Goal: Find contact information: Find contact information

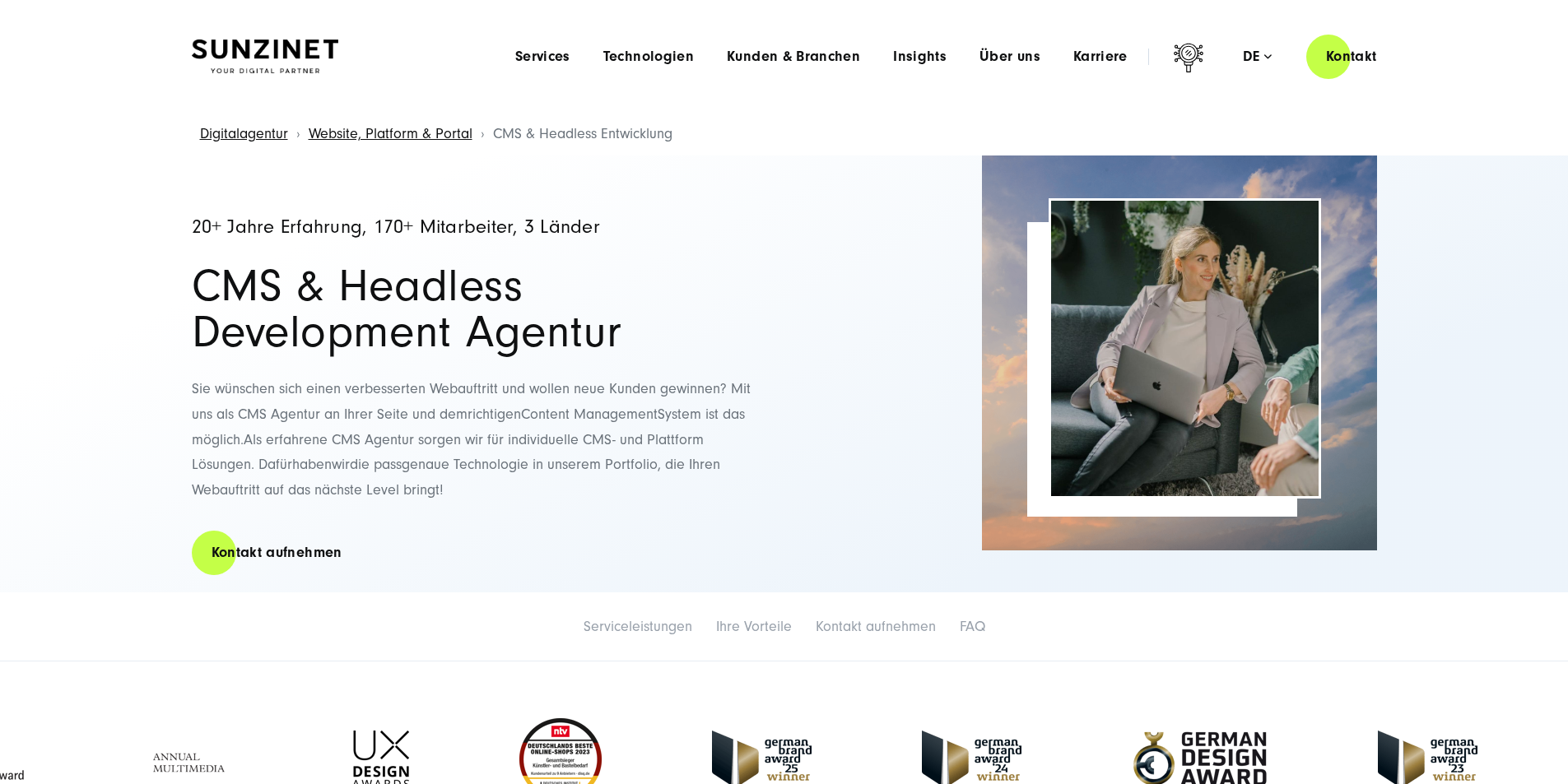
click at [1056, 709] on button "Alle ablehnen" at bounding box center [1083, 716] width 127 height 37
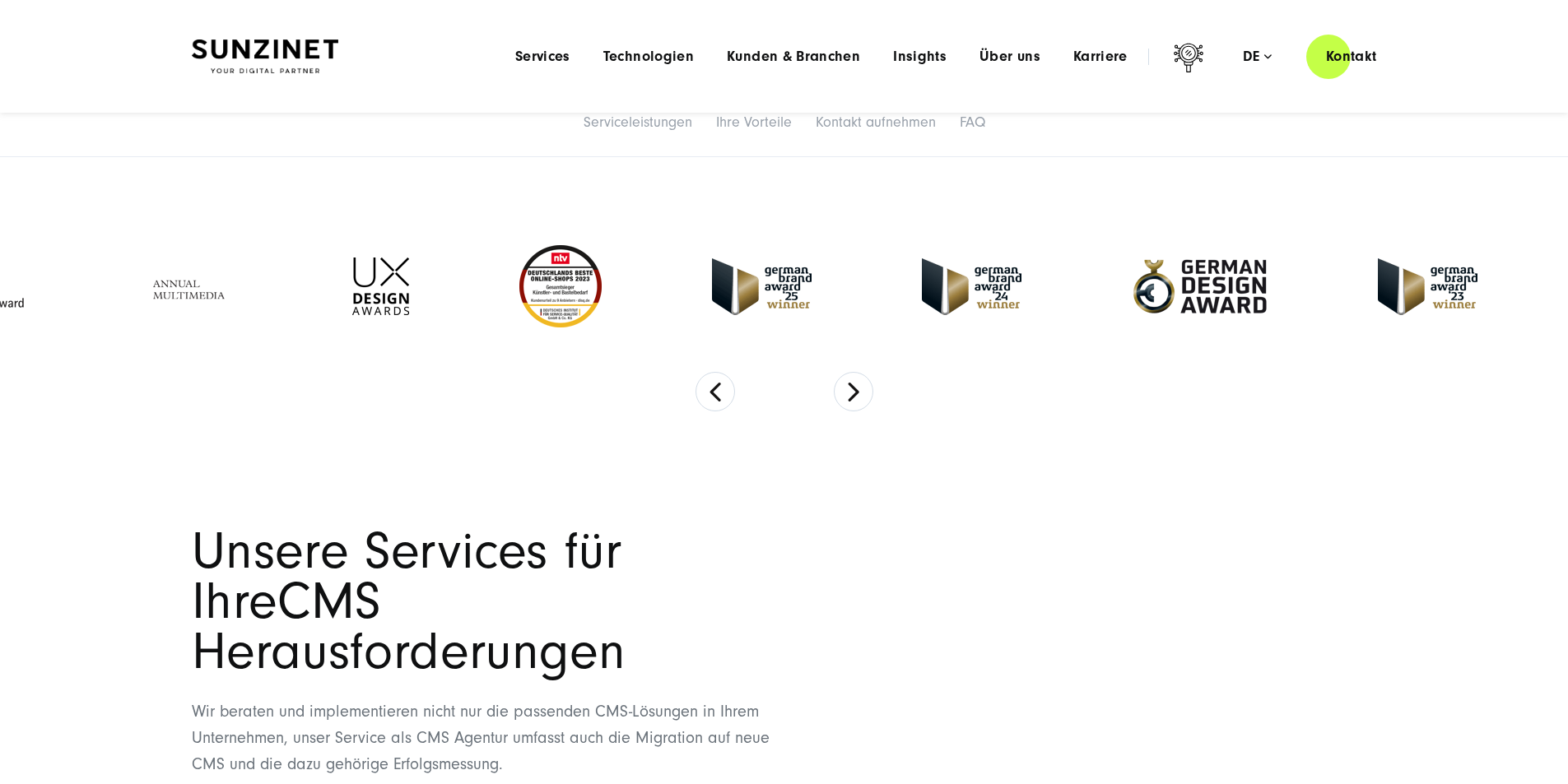
scroll to position [493, 0]
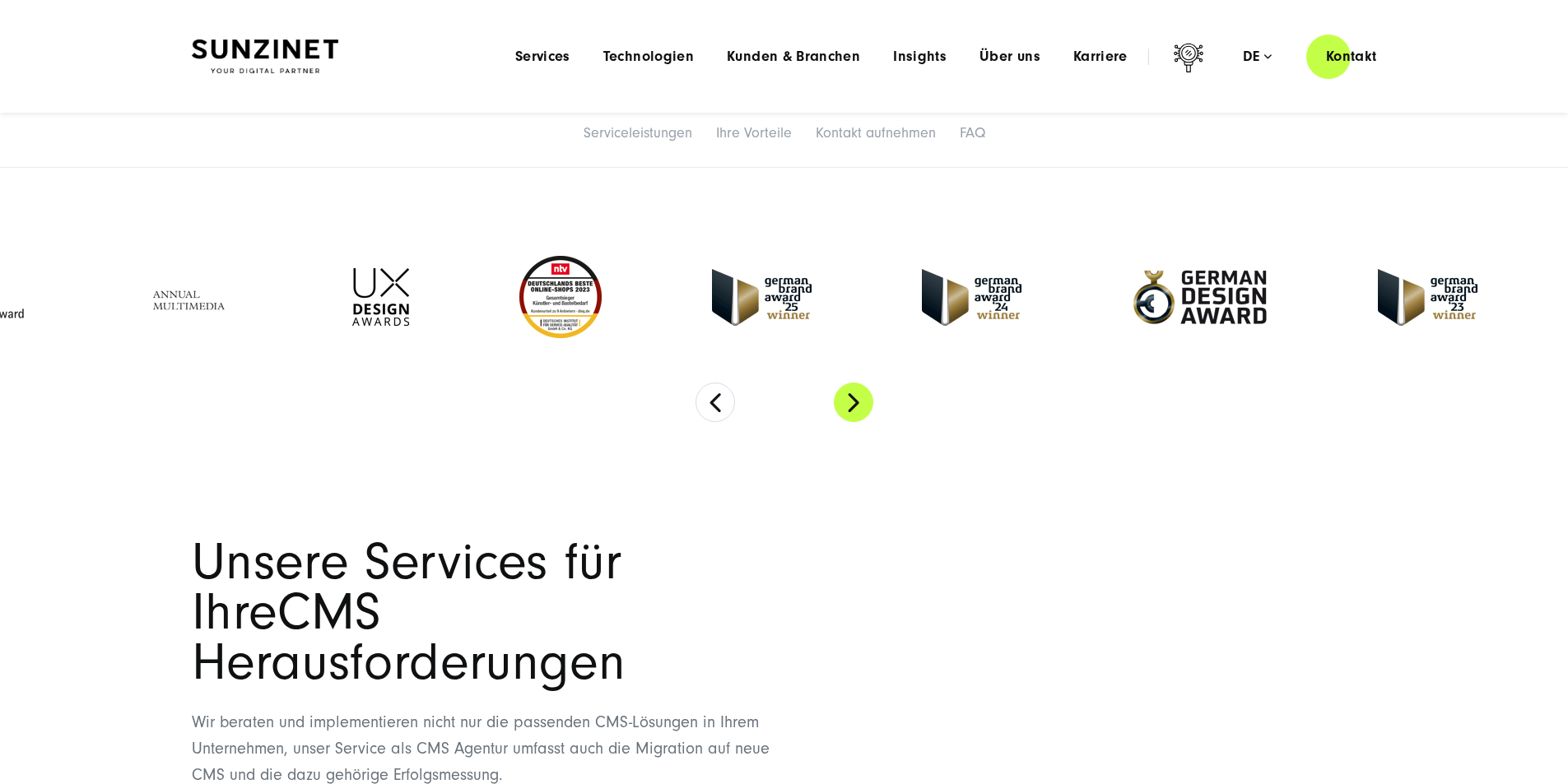
click at [862, 423] on button "Next" at bounding box center [854, 403] width 39 height 39
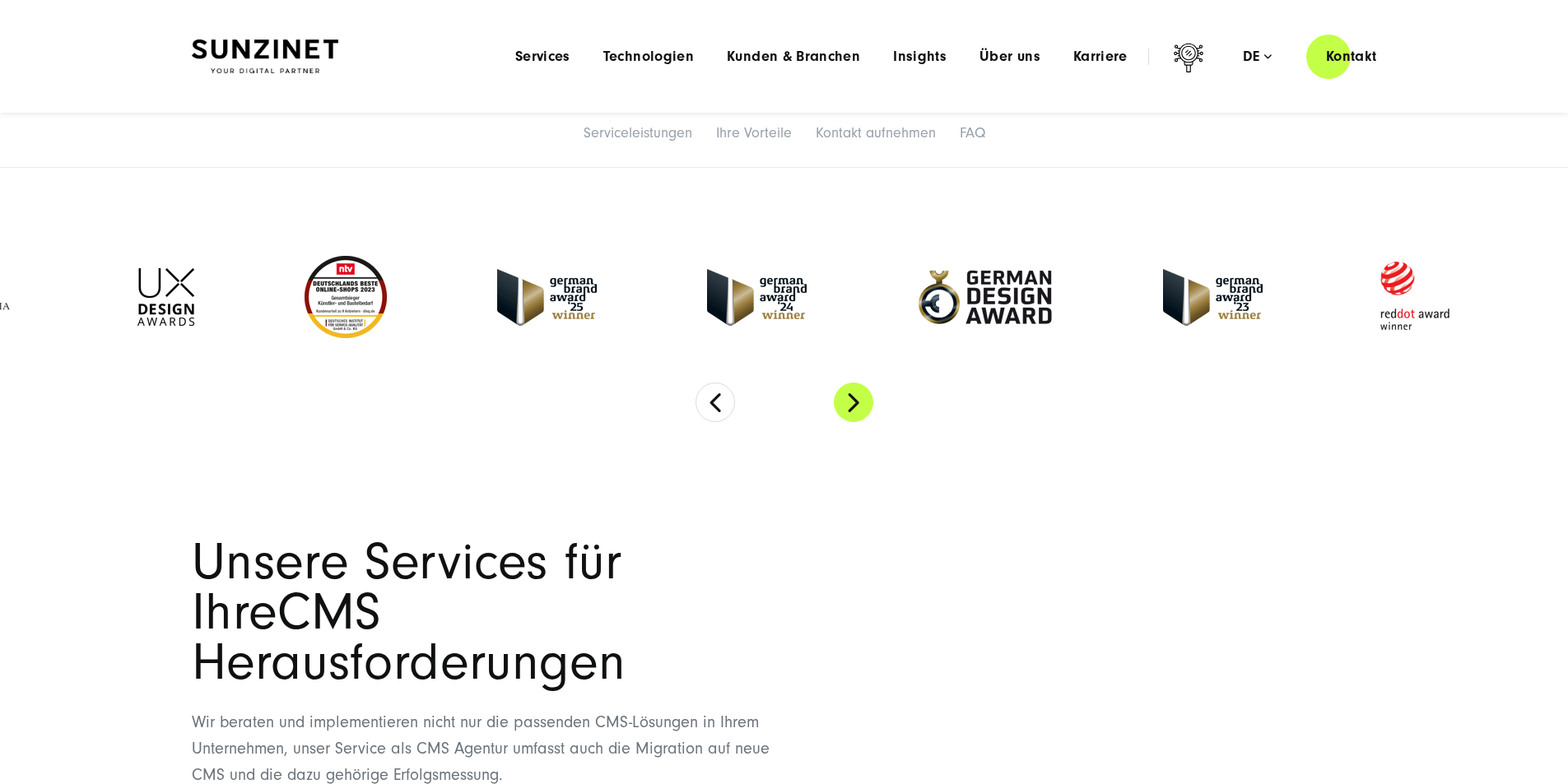
click at [861, 423] on button "Next" at bounding box center [854, 403] width 39 height 39
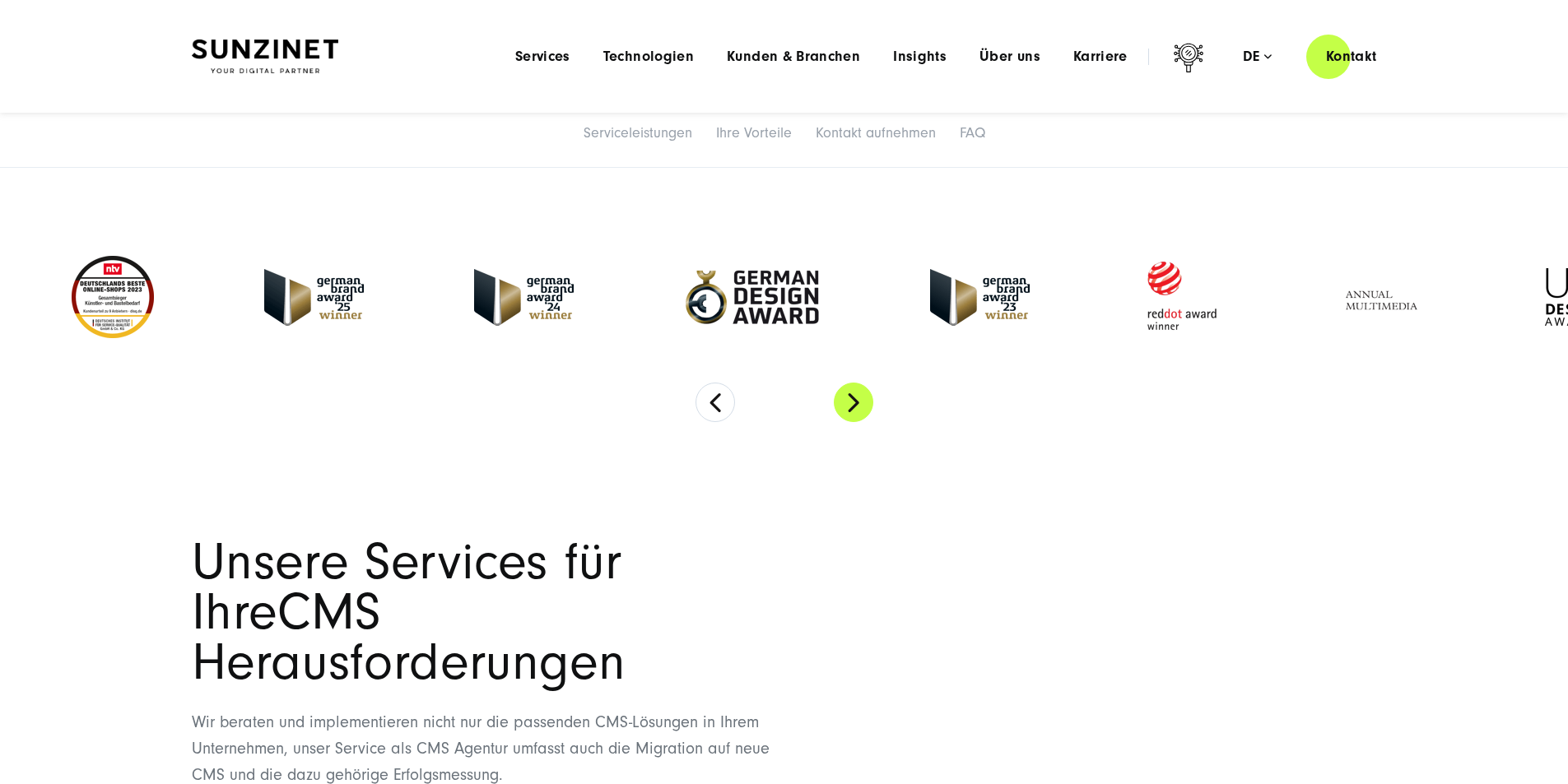
click at [861, 423] on button "Next" at bounding box center [854, 403] width 39 height 39
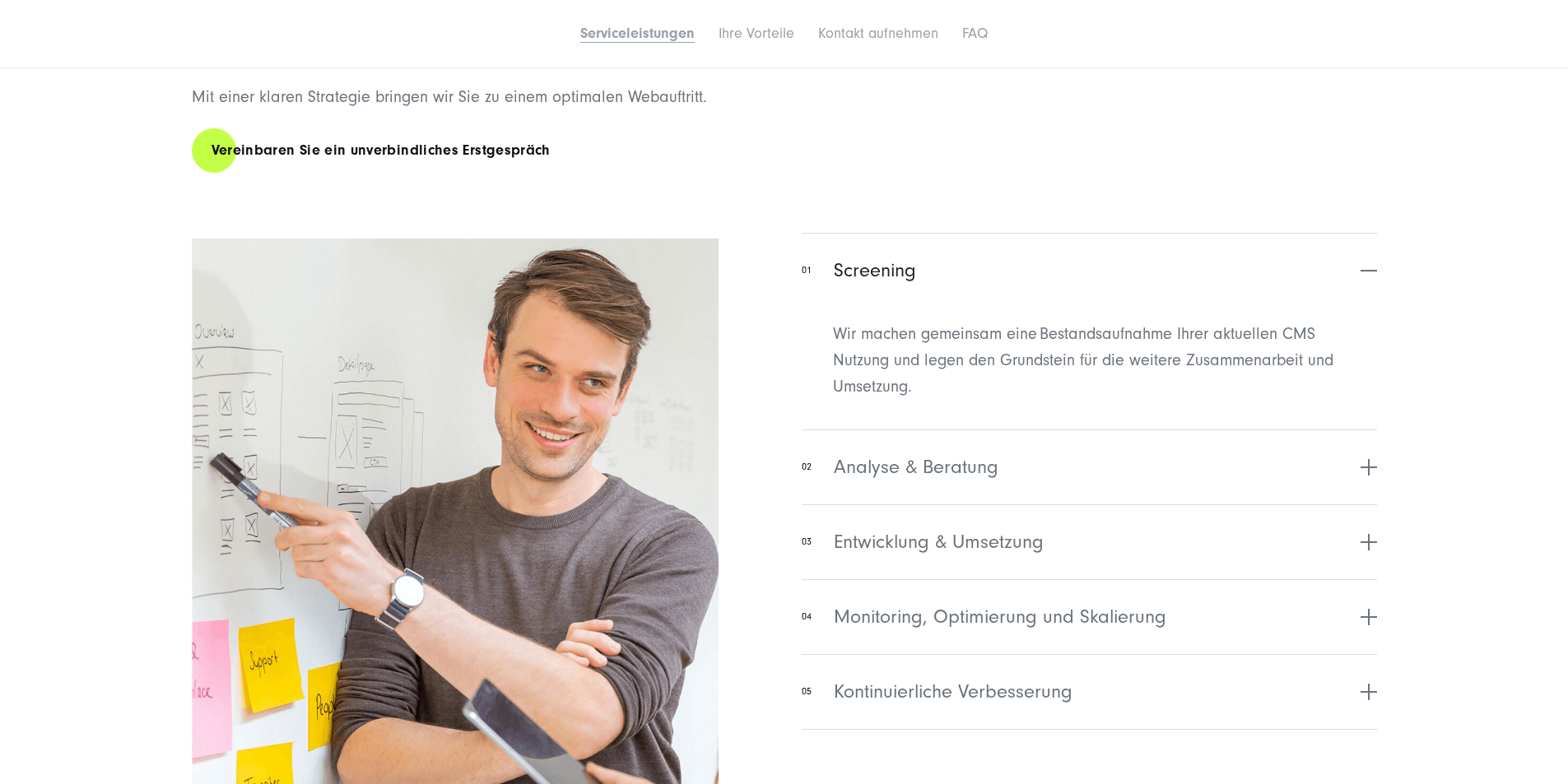
scroll to position [2798, 0]
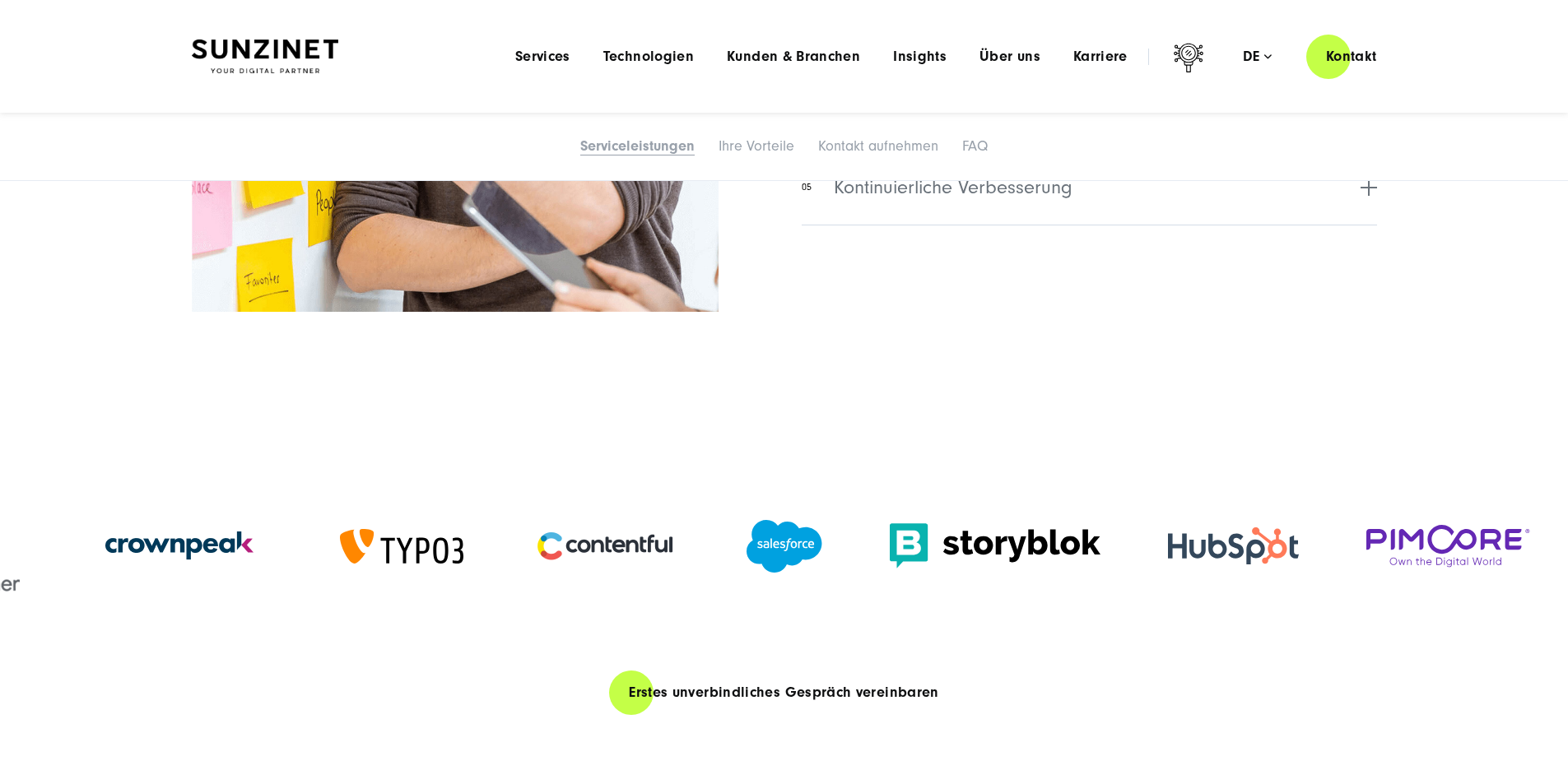
scroll to position [3210, 0]
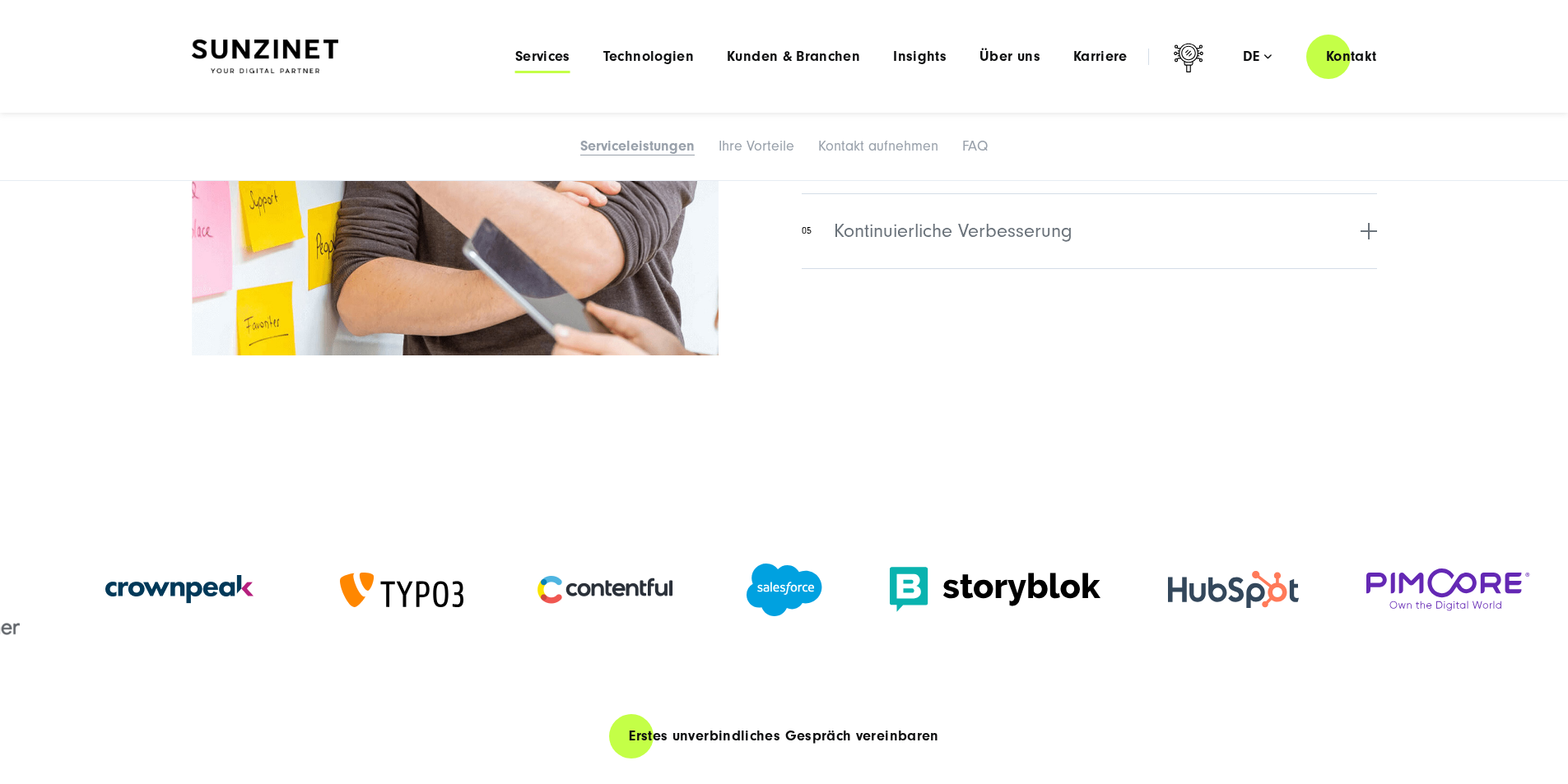
click at [515, 52] on span "Services" at bounding box center [543, 56] width 55 height 17
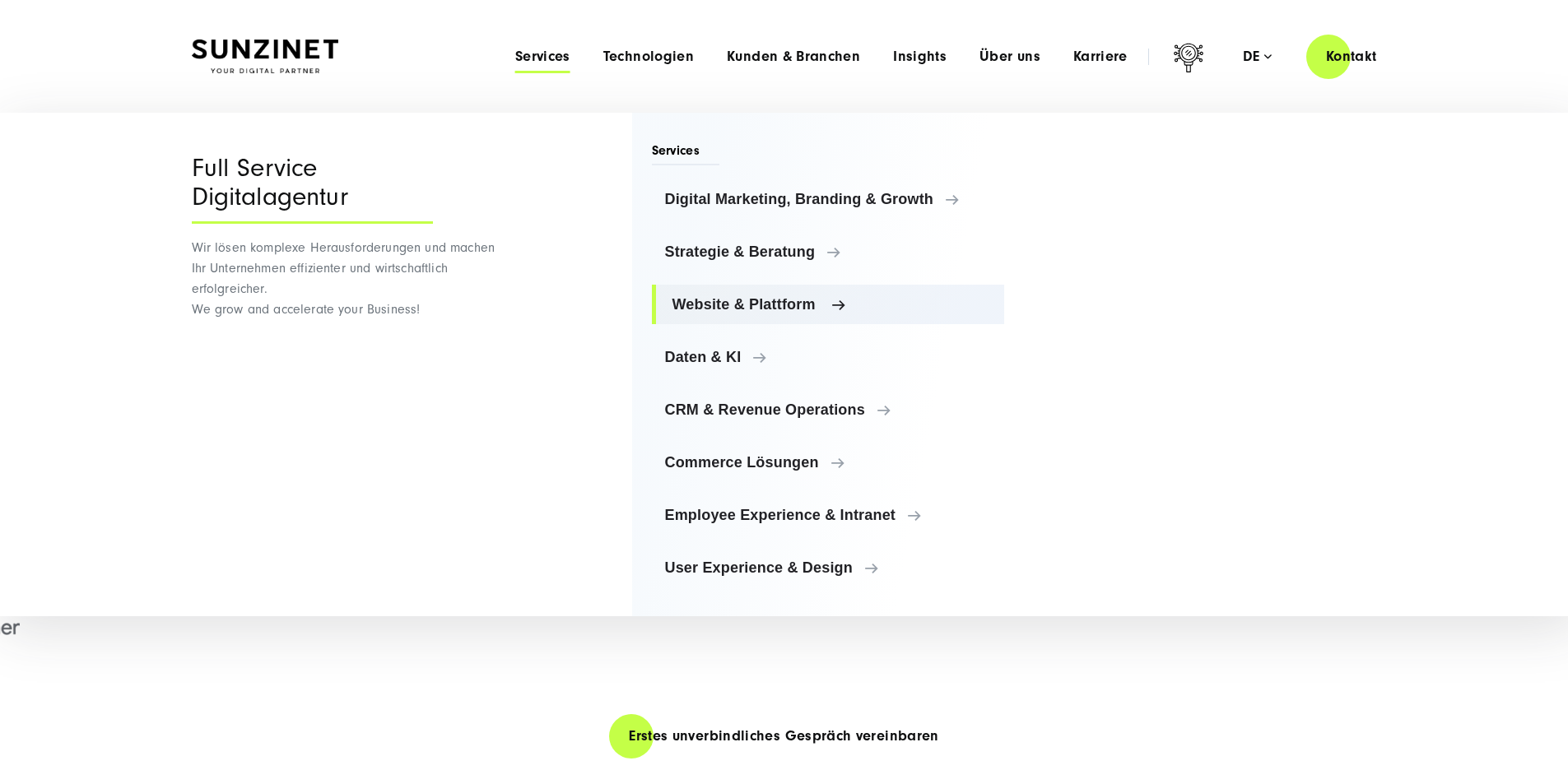
click at [680, 301] on span "Website & Plattform" at bounding box center [832, 304] width 319 height 17
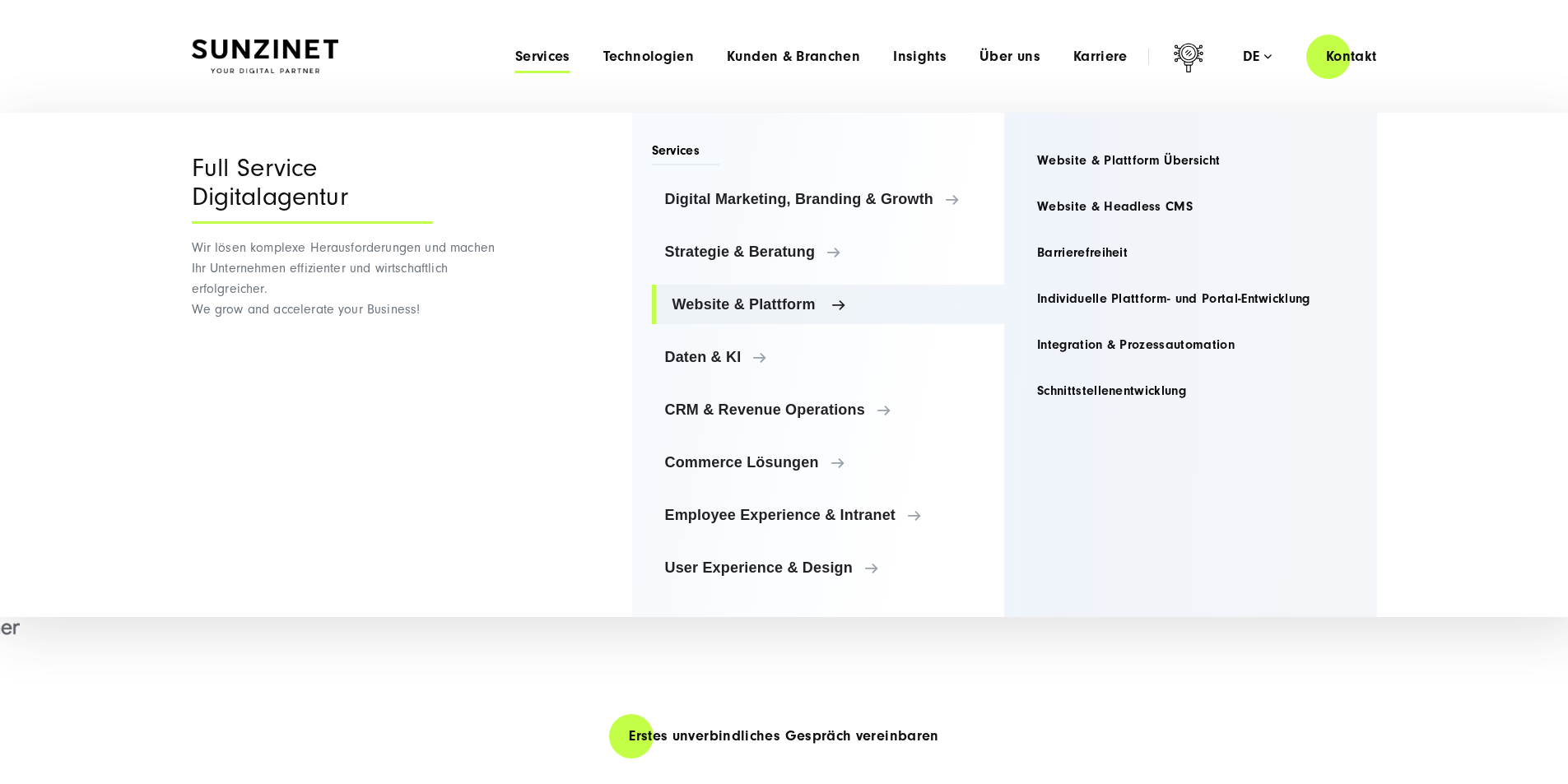
click at [680, 301] on span "Website & Plattform" at bounding box center [832, 304] width 319 height 17
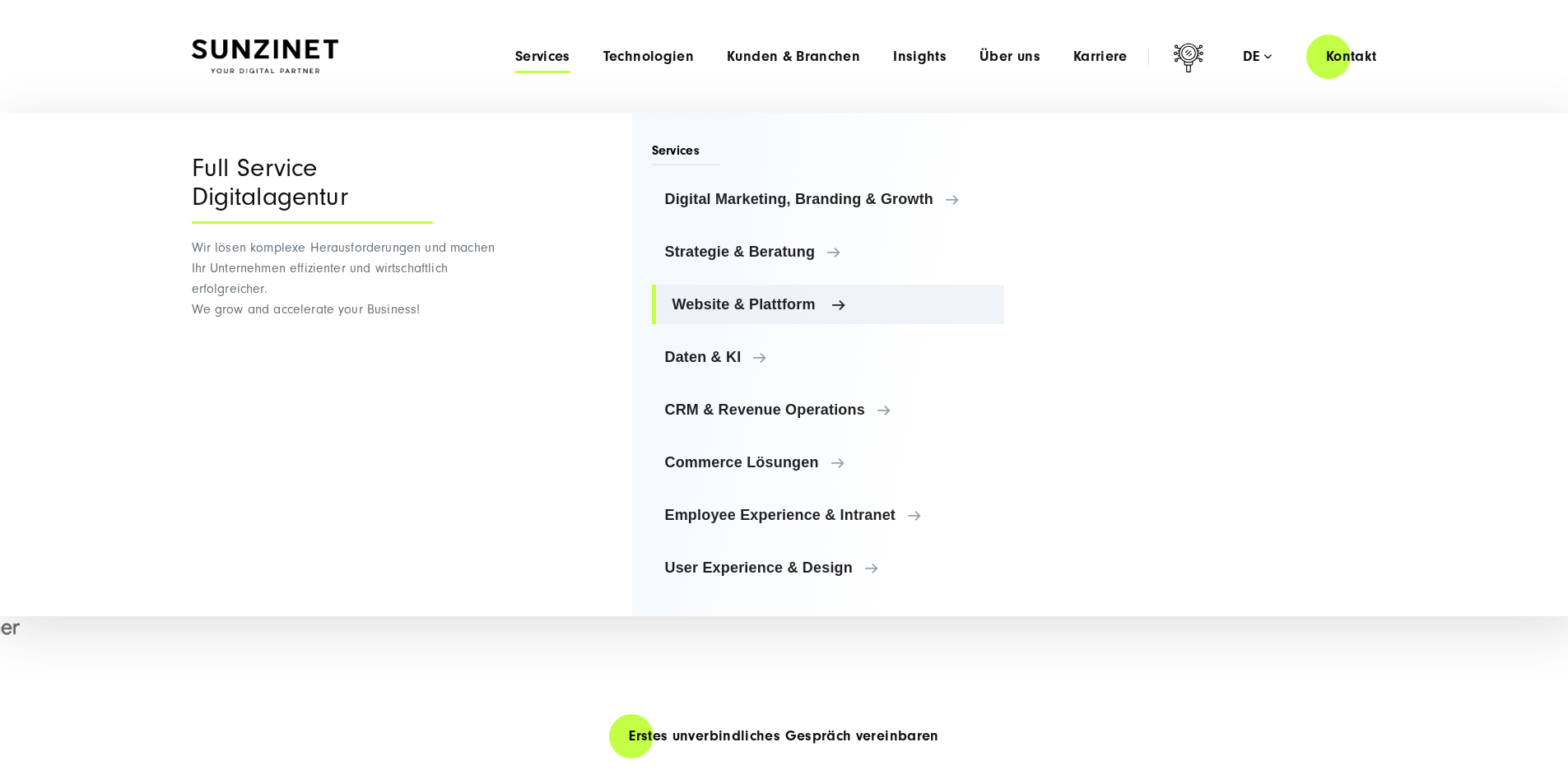
click at [680, 301] on span "Website & Plattform" at bounding box center [832, 304] width 319 height 17
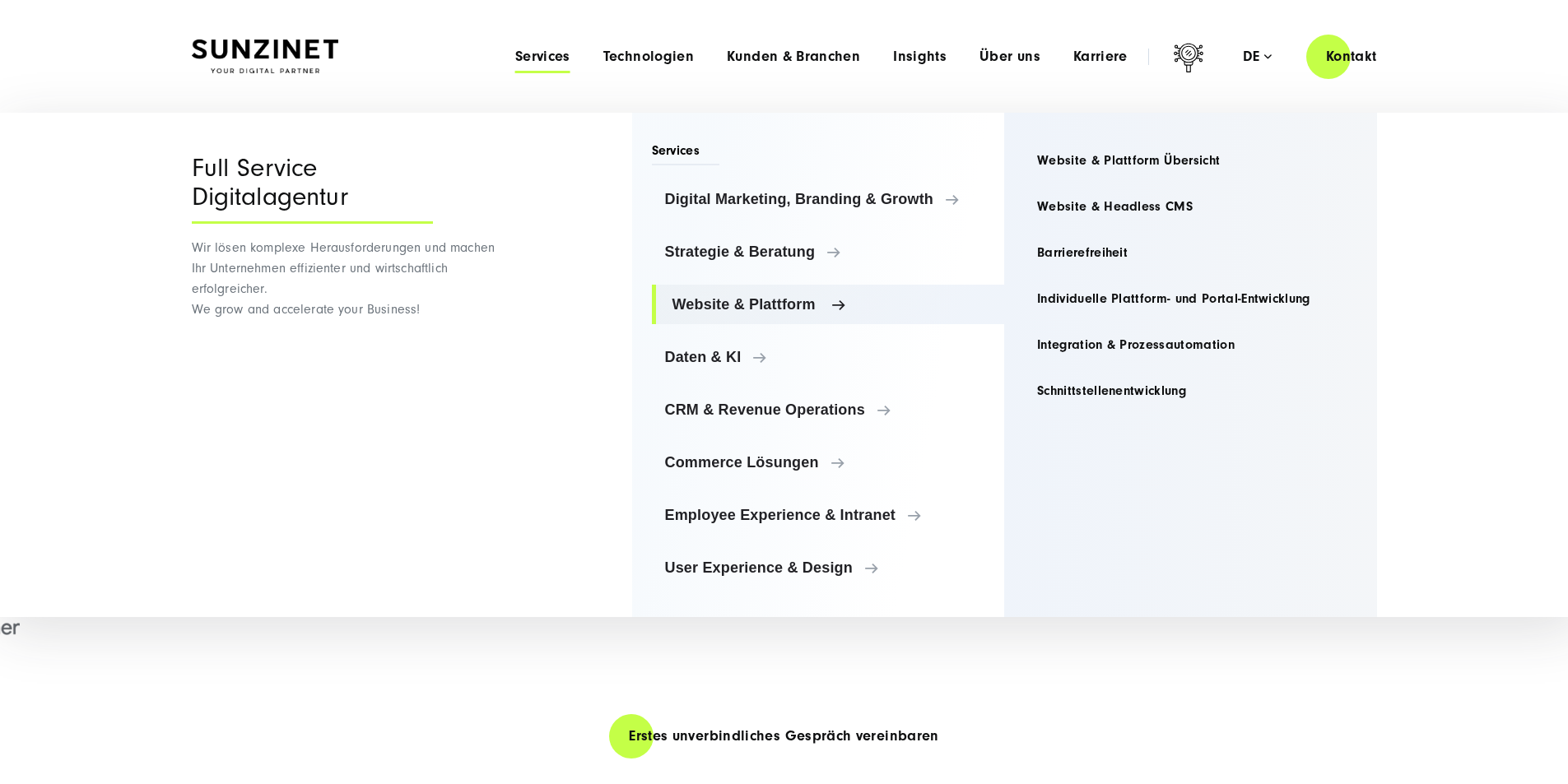
click at [680, 301] on span "Website & Plattform" at bounding box center [832, 304] width 319 height 17
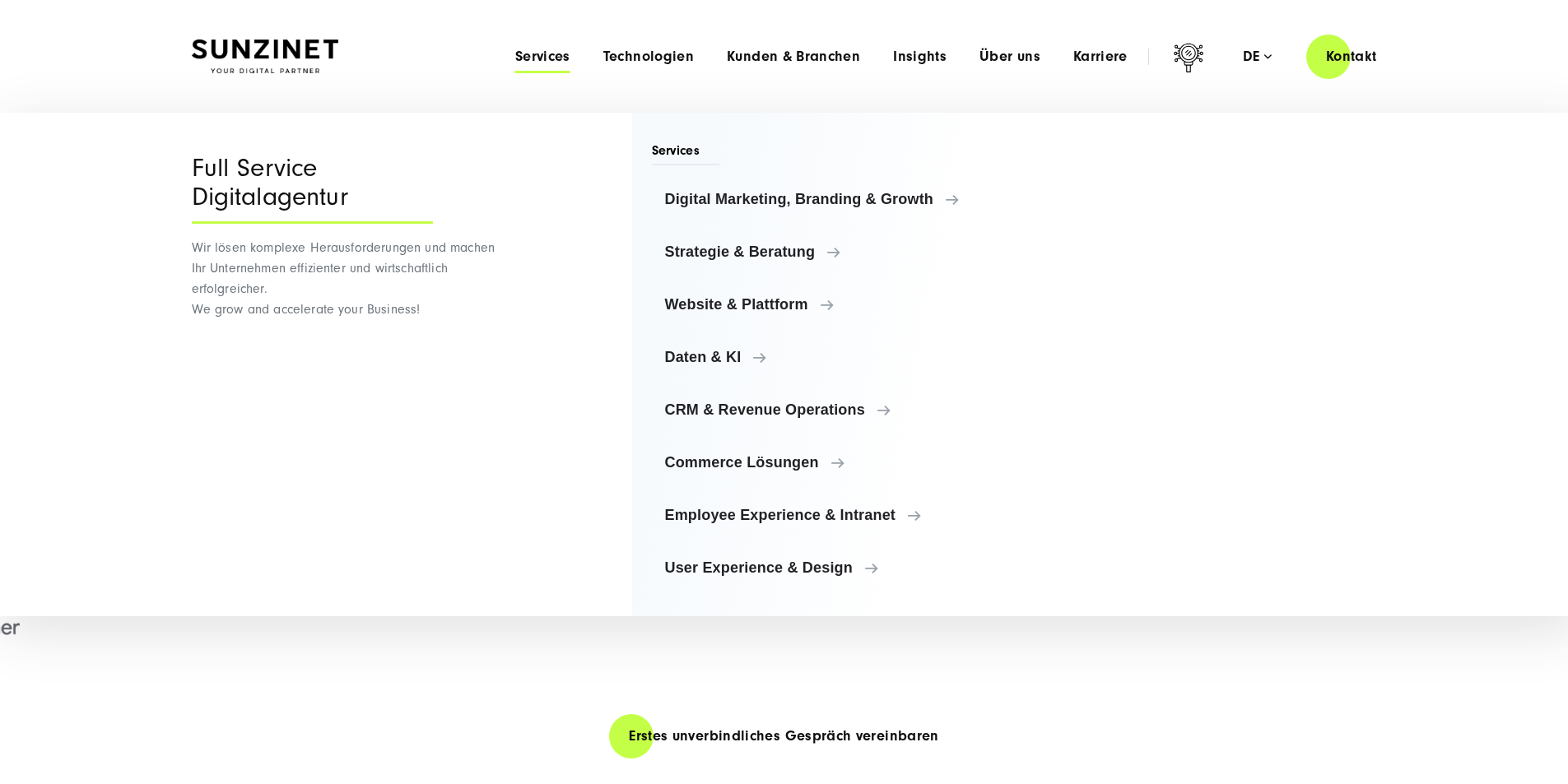
click at [937, 67] on div "Menu Services Menu Full Service Digitalagentur Wir lösen komplexe Herausforderu…" at bounding box center [947, 56] width 898 height 47
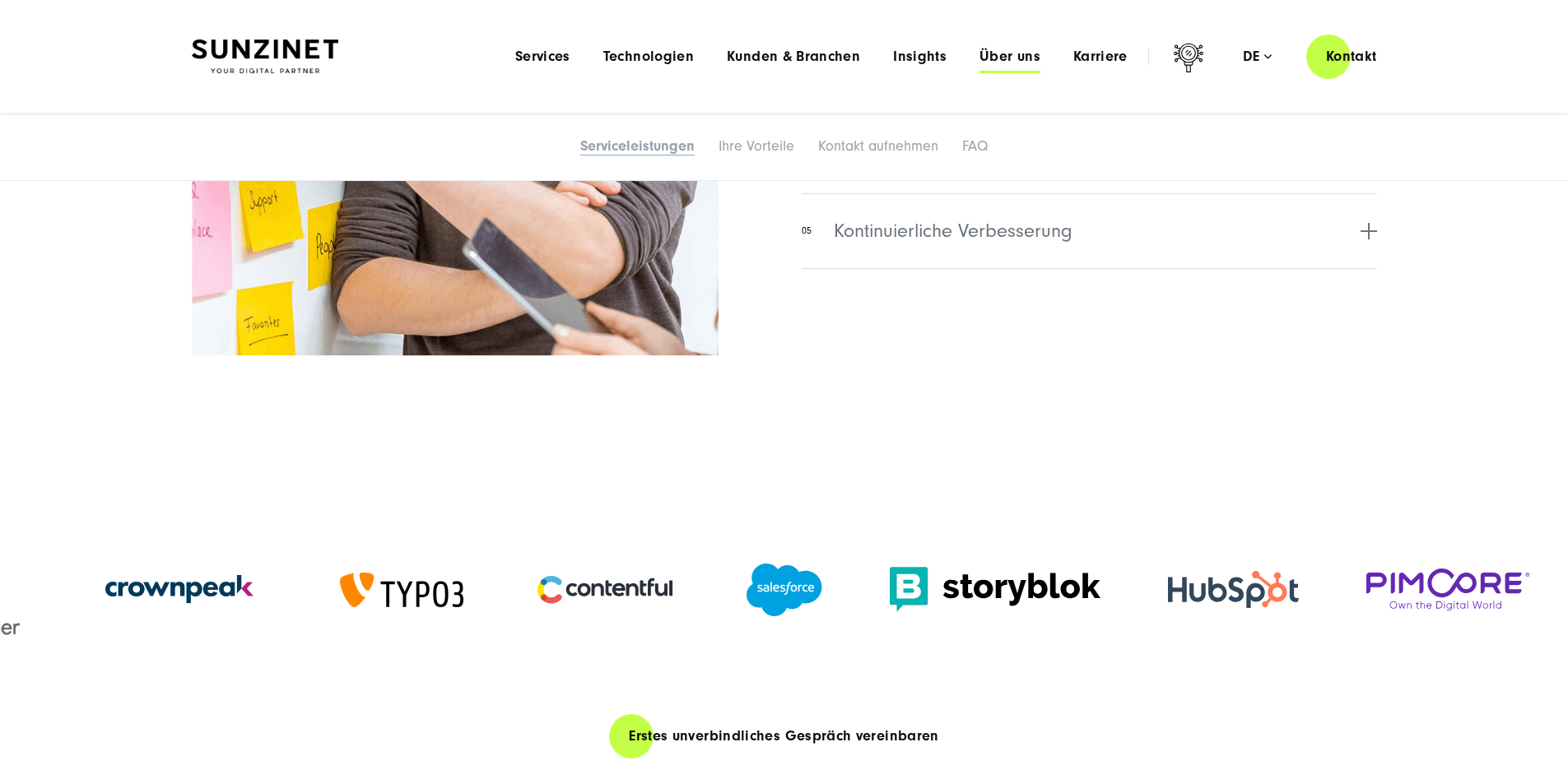
click at [980, 49] on span "Über uns" at bounding box center [1011, 56] width 61 height 17
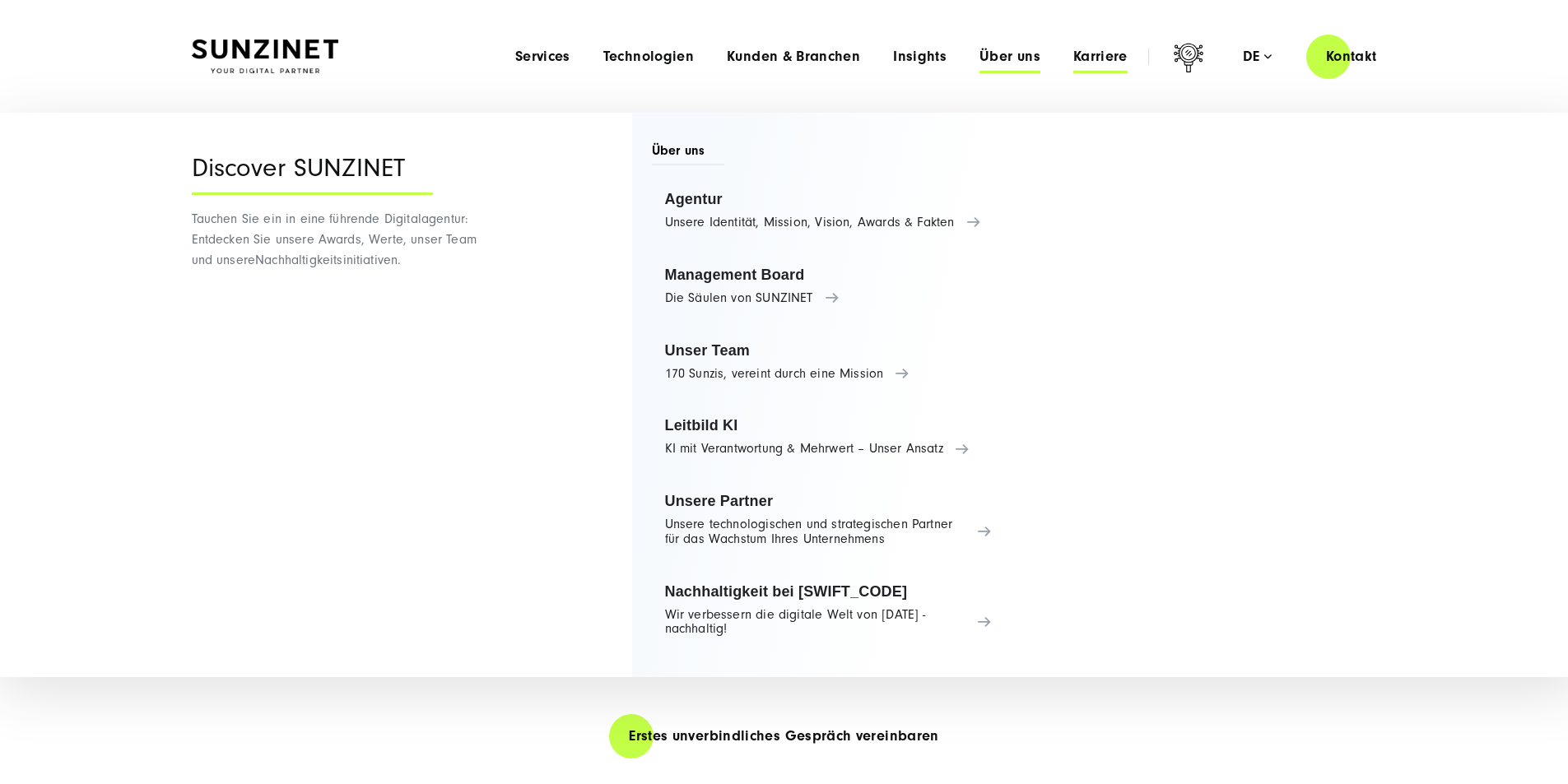
click at [1084, 63] on span "Karriere" at bounding box center [1100, 56] width 54 height 17
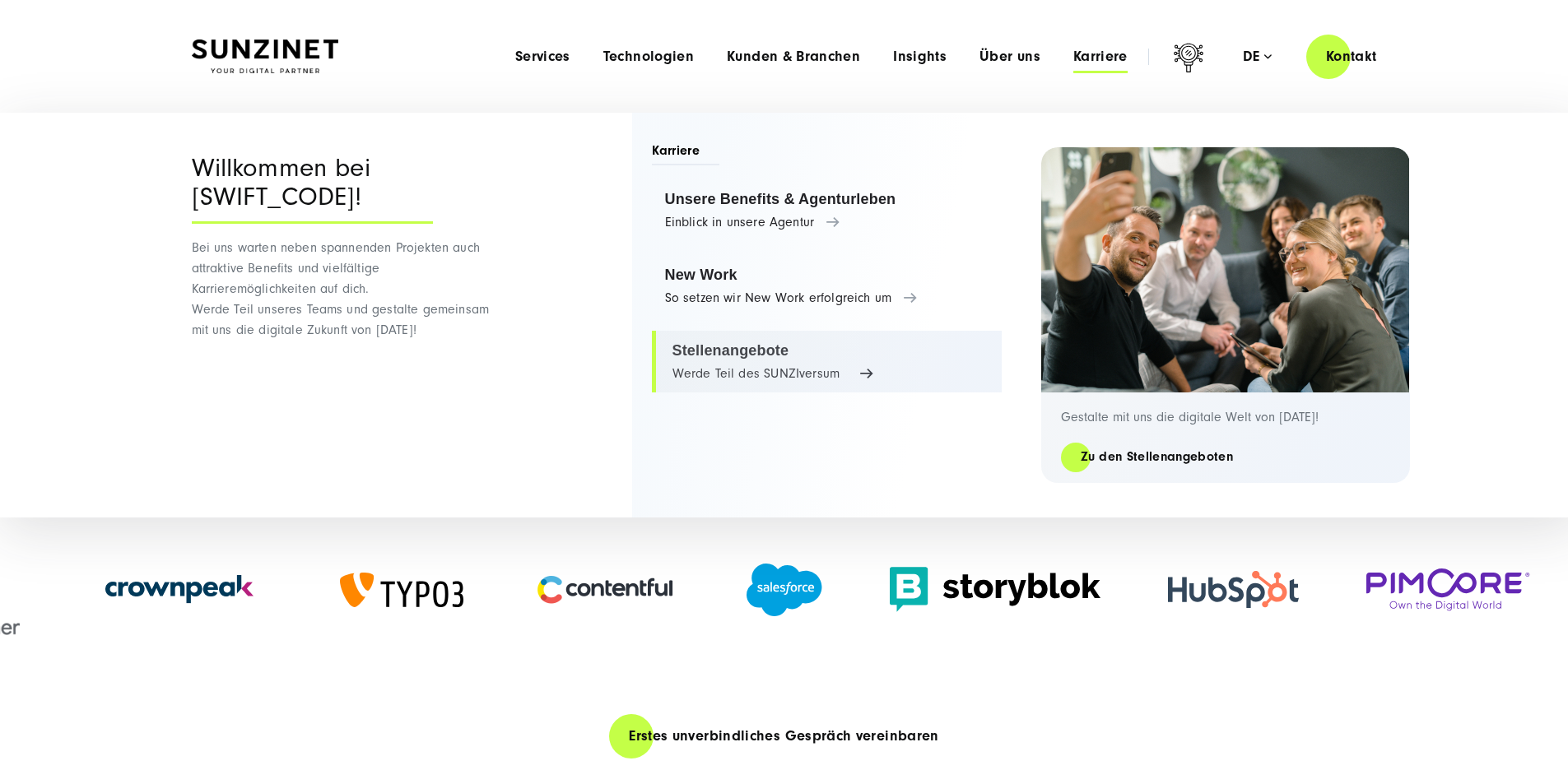
click at [794, 358] on link "Stellenangebote Werde Teil des SUNZIversum" at bounding box center [826, 362] width 350 height 63
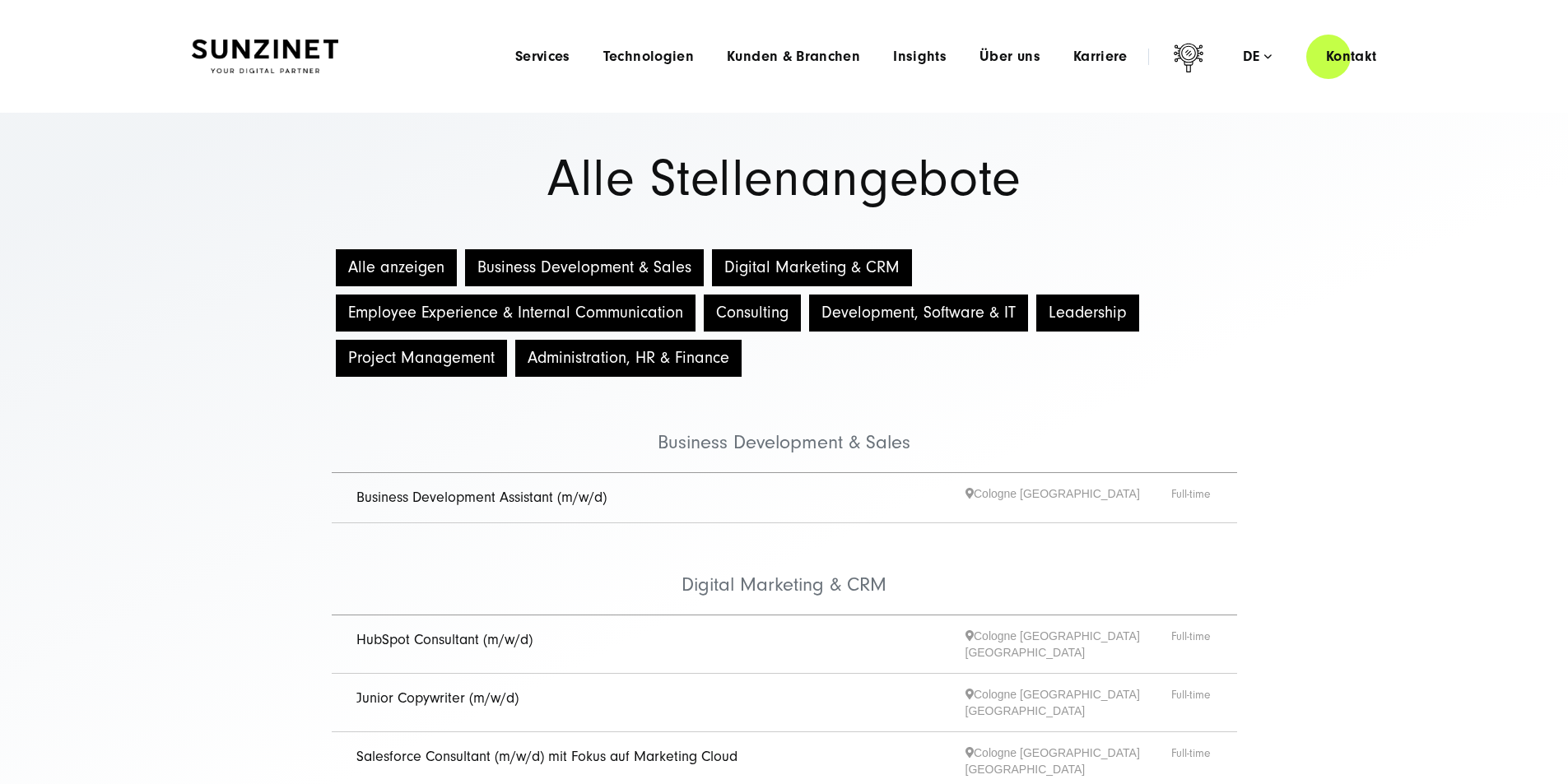
click at [1011, 62] on li "Über uns Menu Discover SUNZINET Tauchen Sie ein in eine führende Digitalagentur…" at bounding box center [1010, 56] width 94 height 18
click at [1074, 52] on span "Karriere" at bounding box center [1100, 56] width 54 height 17
click at [988, 60] on span "Über uns" at bounding box center [1011, 56] width 61 height 17
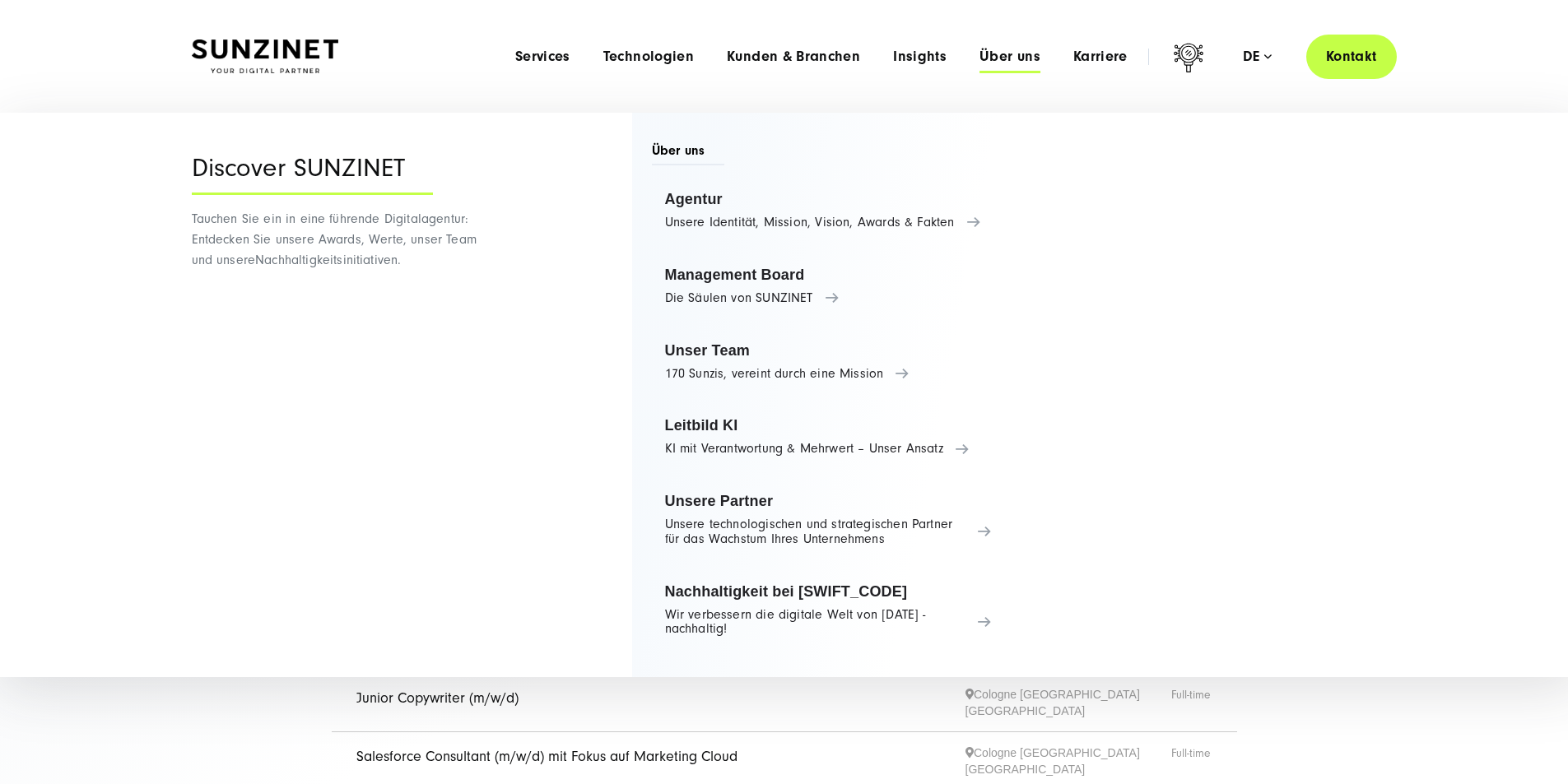
click at [1342, 45] on link "Kontakt" at bounding box center [1351, 56] width 91 height 47
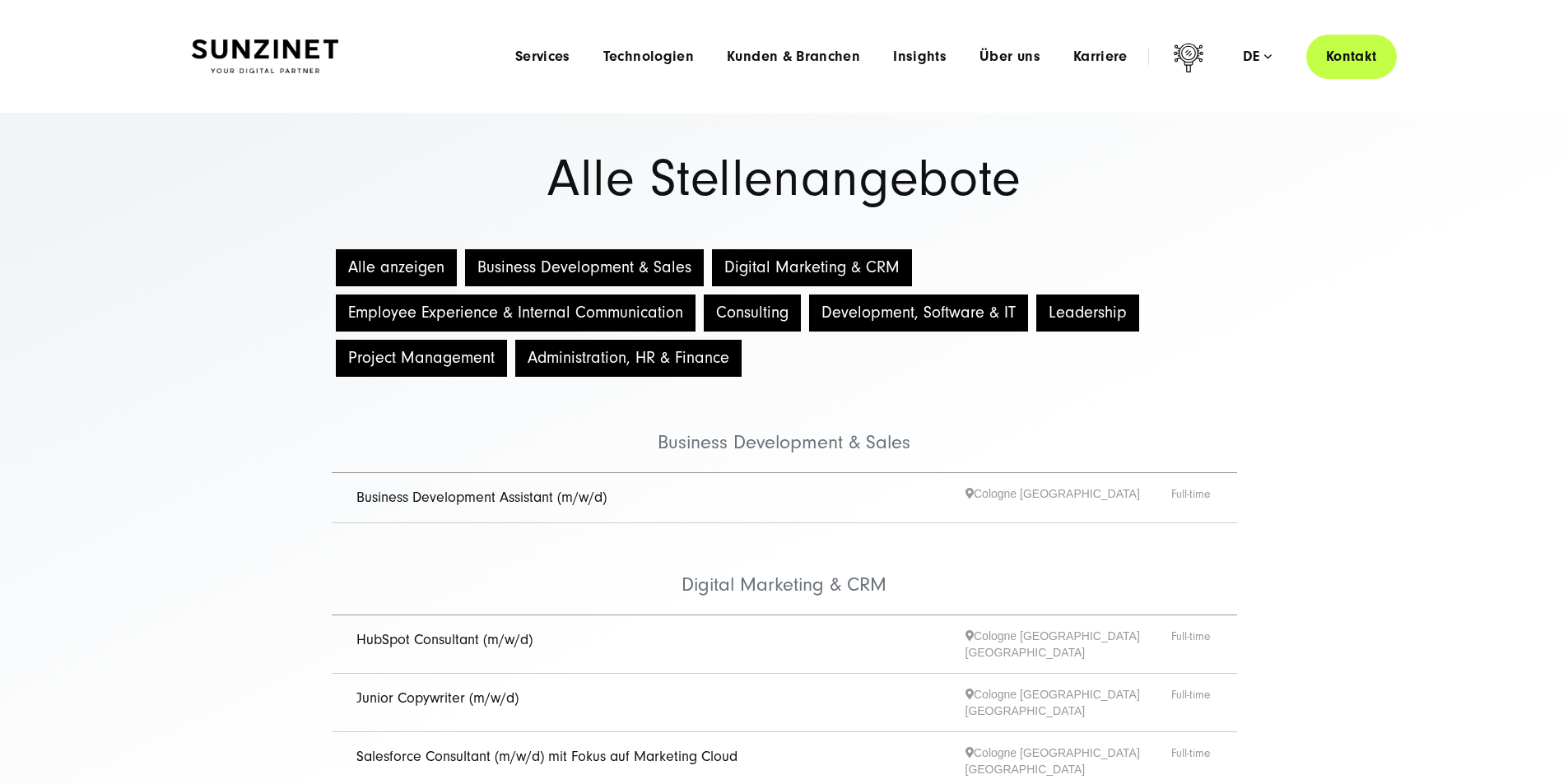
click at [1339, 60] on link "Kontakt" at bounding box center [1351, 56] width 91 height 47
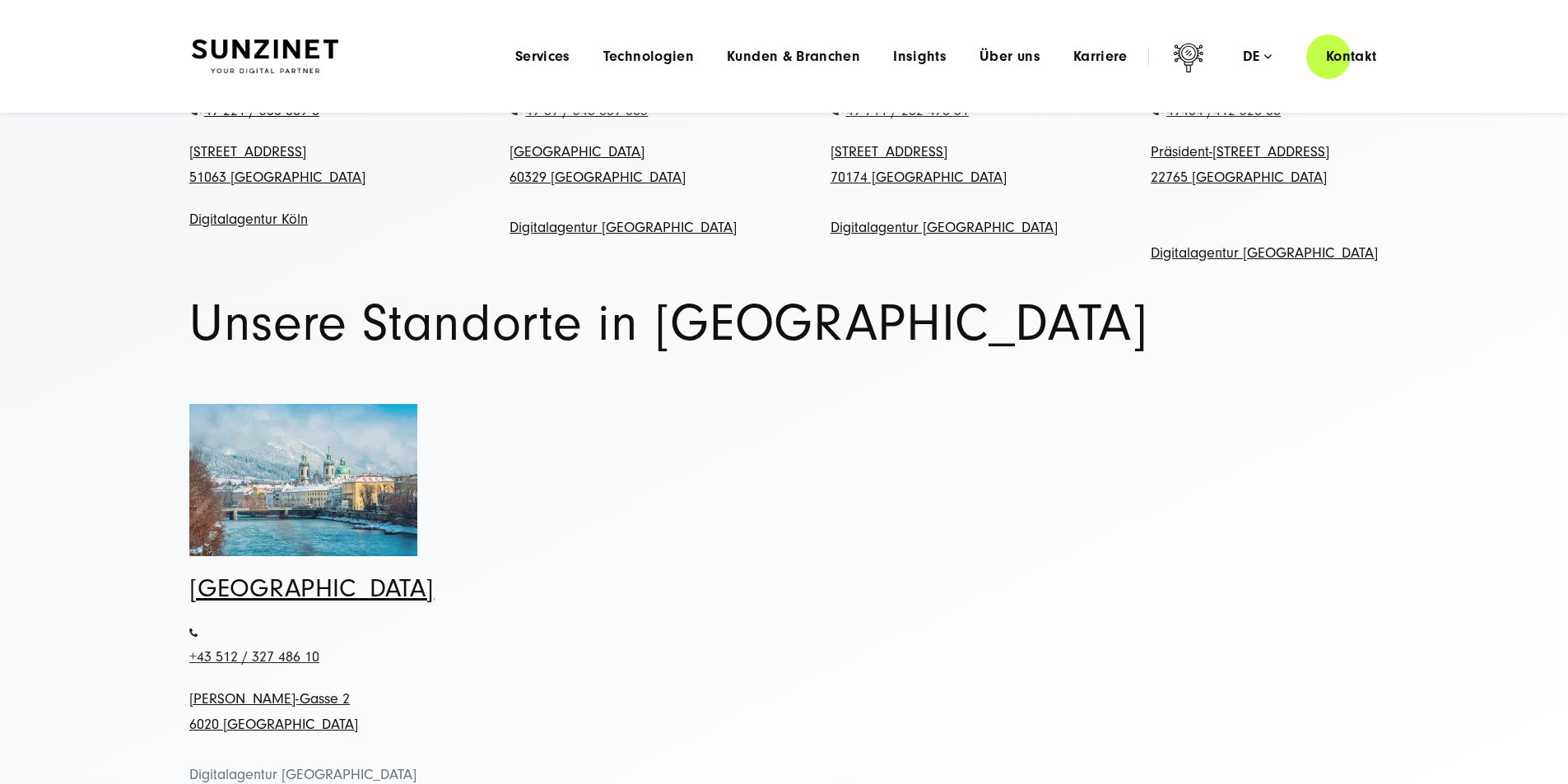
scroll to position [905, 0]
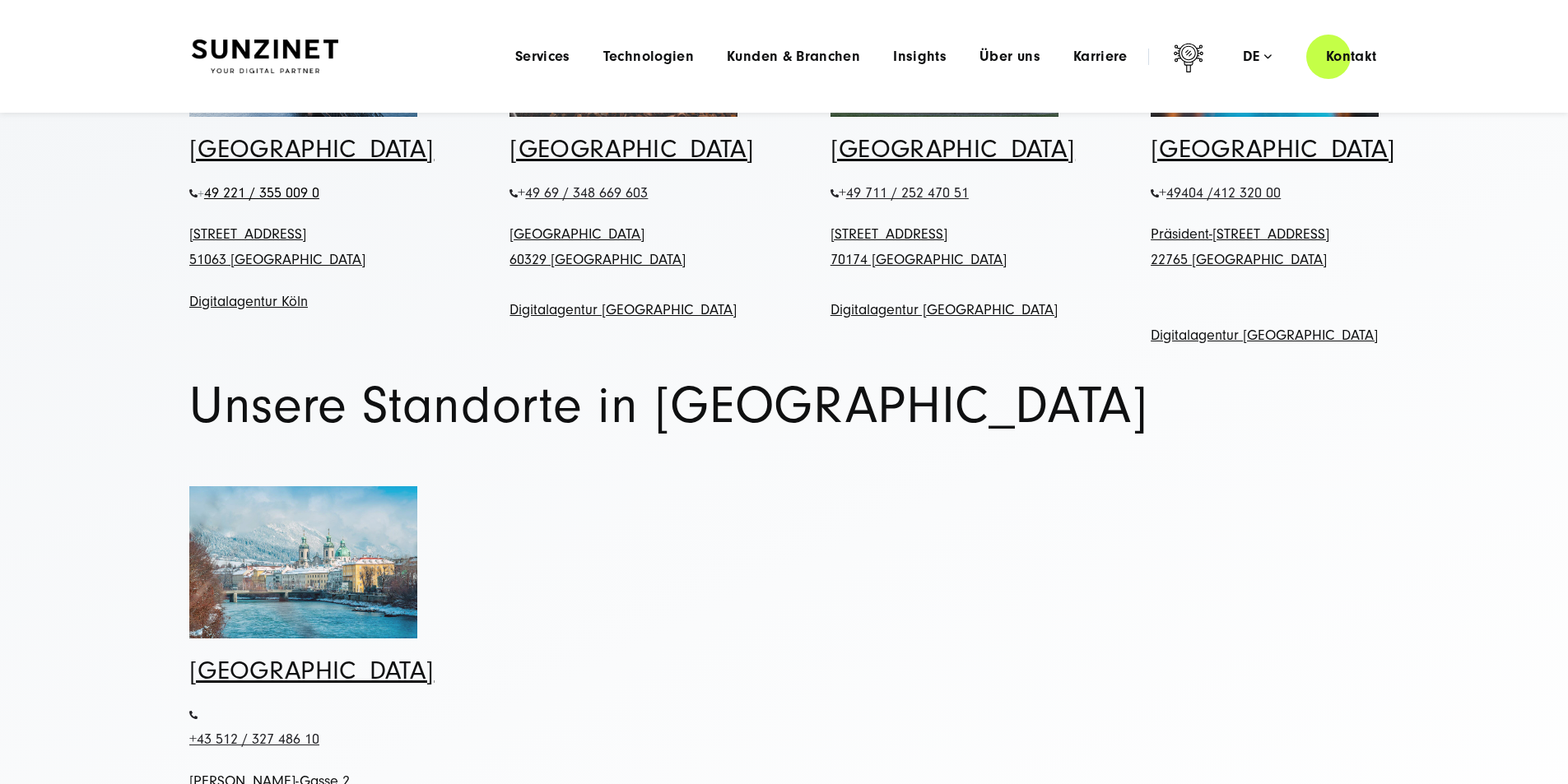
click at [925, 117] on img at bounding box center [944, 40] width 228 height 153
click at [918, 117] on img at bounding box center [944, 40] width 228 height 153
click at [900, 163] on link "[GEOGRAPHIC_DATA]" at bounding box center [952, 149] width 244 height 30
click at [899, 163] on link "[GEOGRAPHIC_DATA]" at bounding box center [952, 149] width 244 height 30
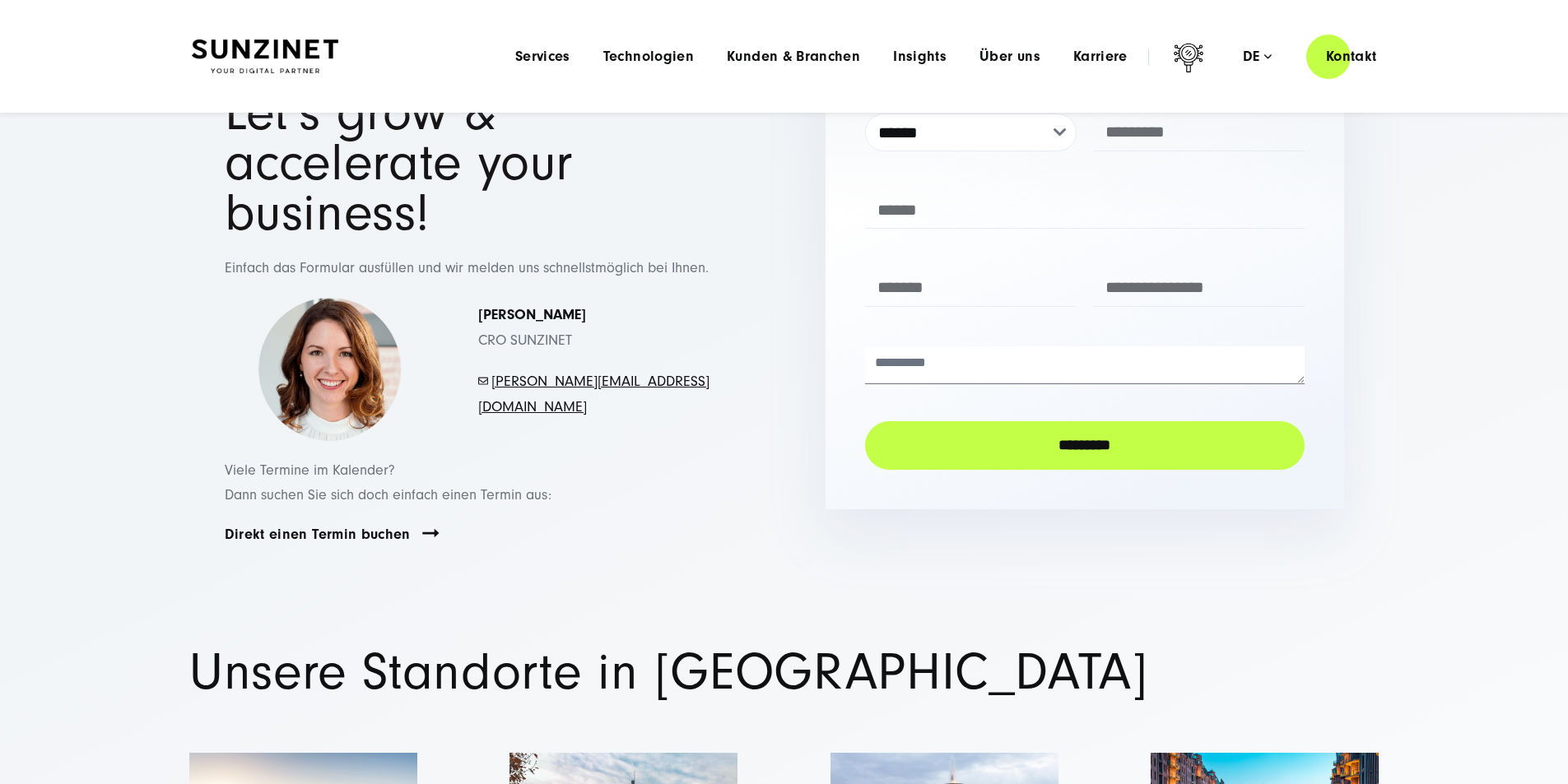
scroll to position [83, 0]
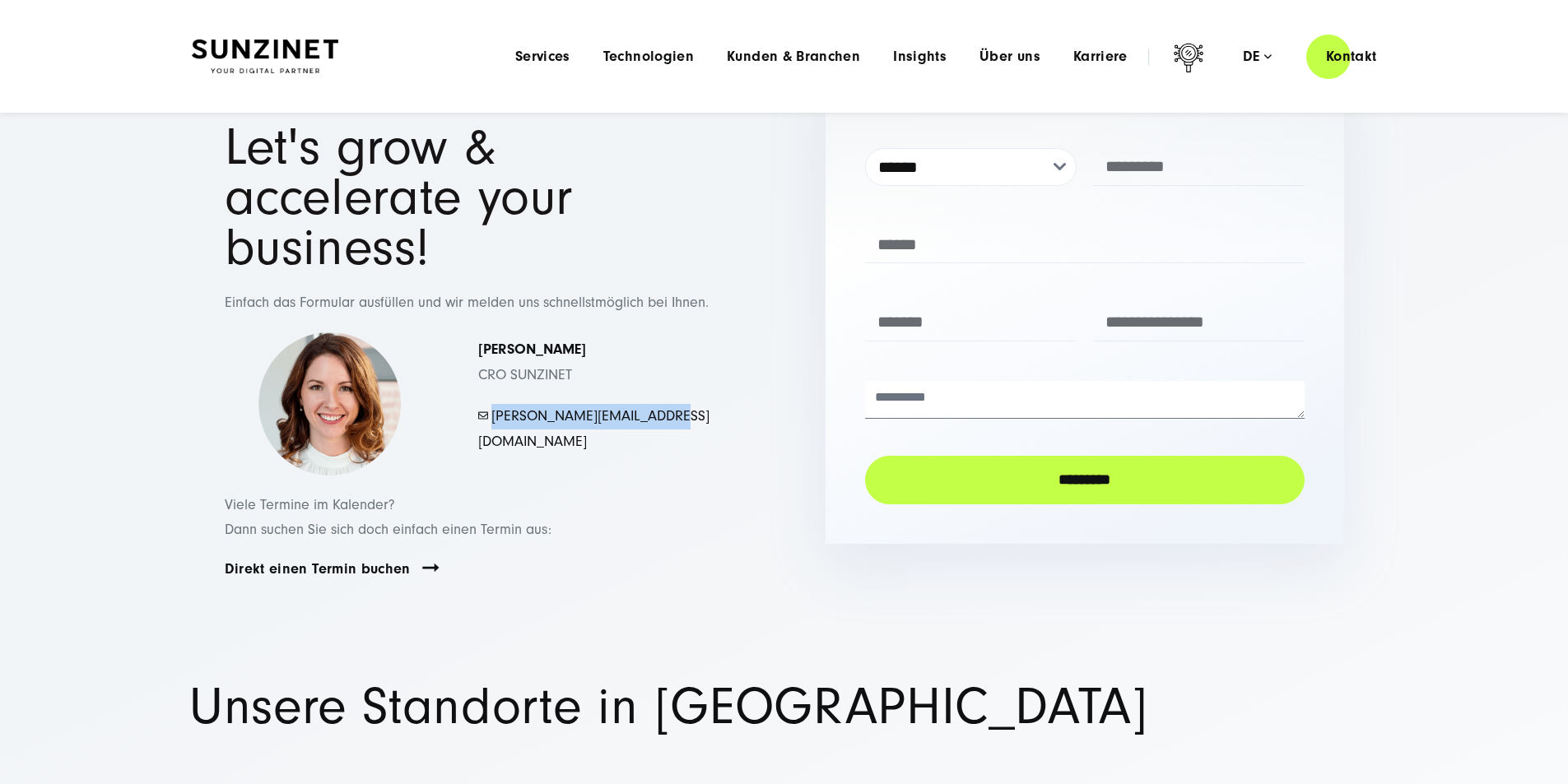
drag, startPoint x: 689, startPoint y: 565, endPoint x: 494, endPoint y: 573, distance: 195.2
click at [494, 454] on p "- [PERSON_NAME][EMAIL_ADDRESS][DOMAIN_NAME]" at bounding box center [595, 428] width 232 height 50
copy link "[PERSON_NAME][EMAIL_ADDRESS][DOMAIN_NAME]"
